Goal: Transaction & Acquisition: Download file/media

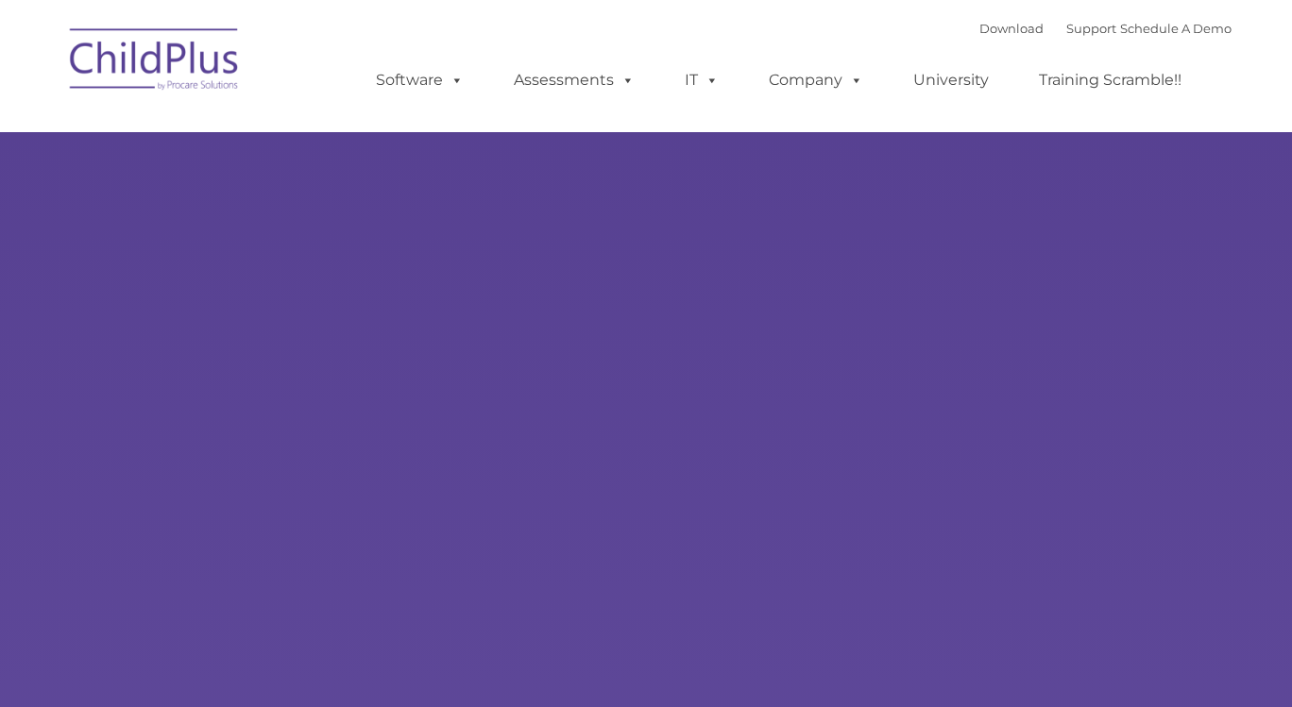
select select "MEDIUM"
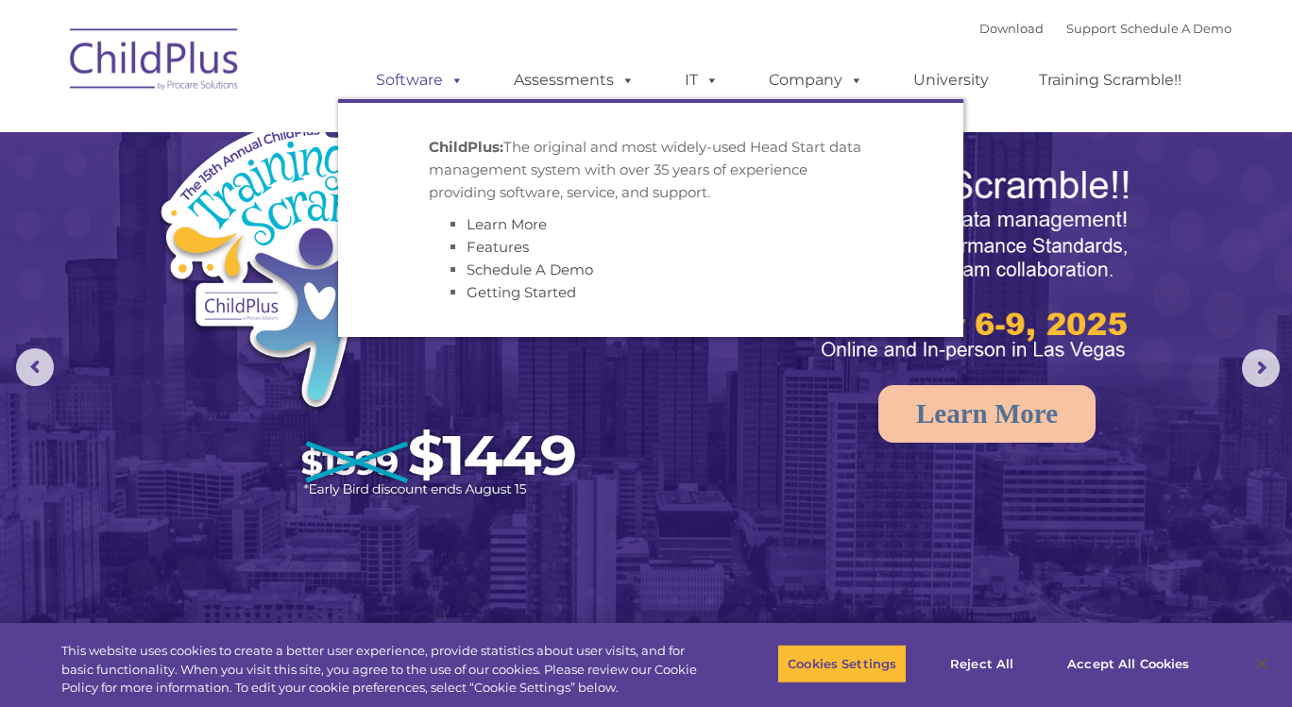
click at [385, 67] on link "Software" at bounding box center [420, 80] width 126 height 38
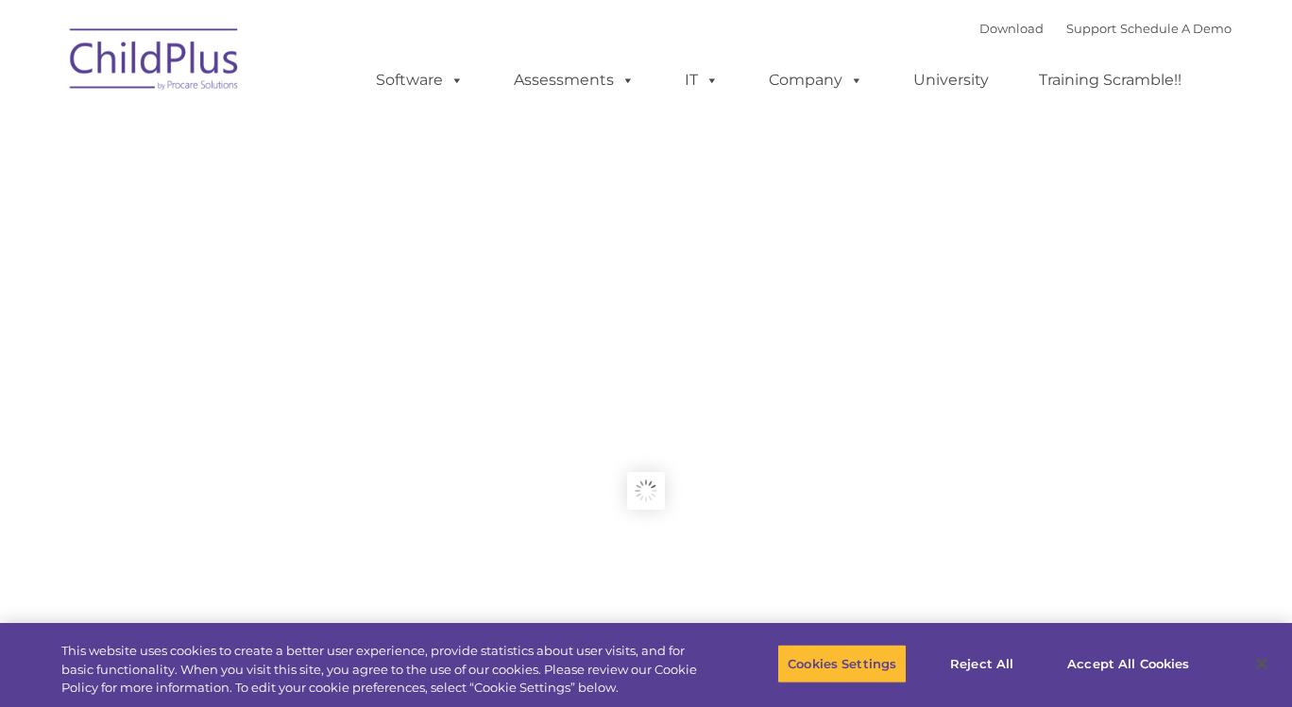
type input ""
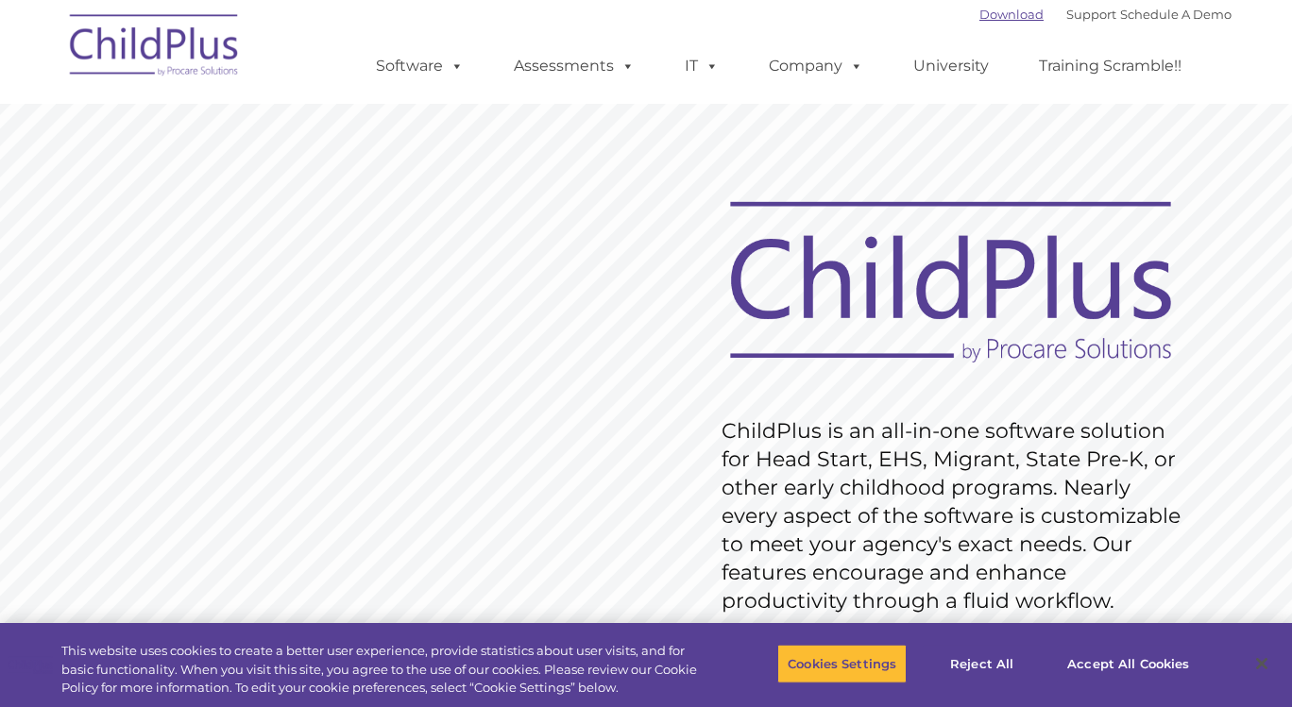
click at [979, 9] on link "Download" at bounding box center [1011, 14] width 64 height 15
